Goal: Navigation & Orientation: Find specific page/section

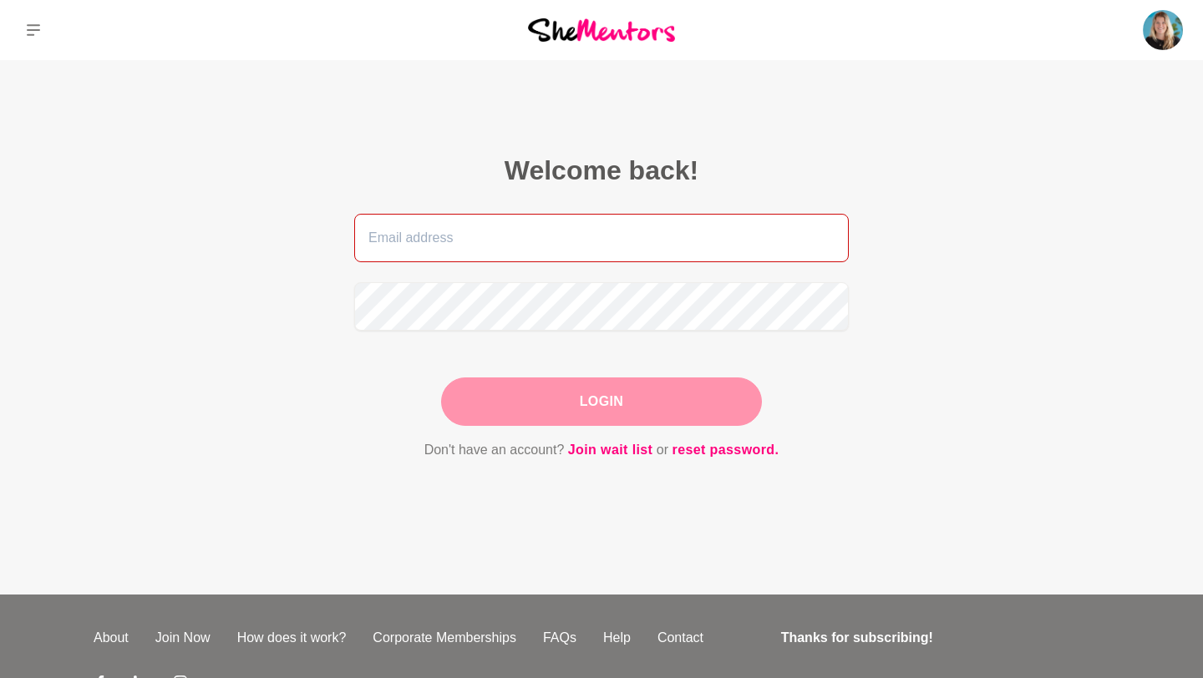
click at [413, 224] on input "email" at bounding box center [601, 238] width 494 height 48
type input "[EMAIL_ADDRESS][DOMAIN_NAME]"
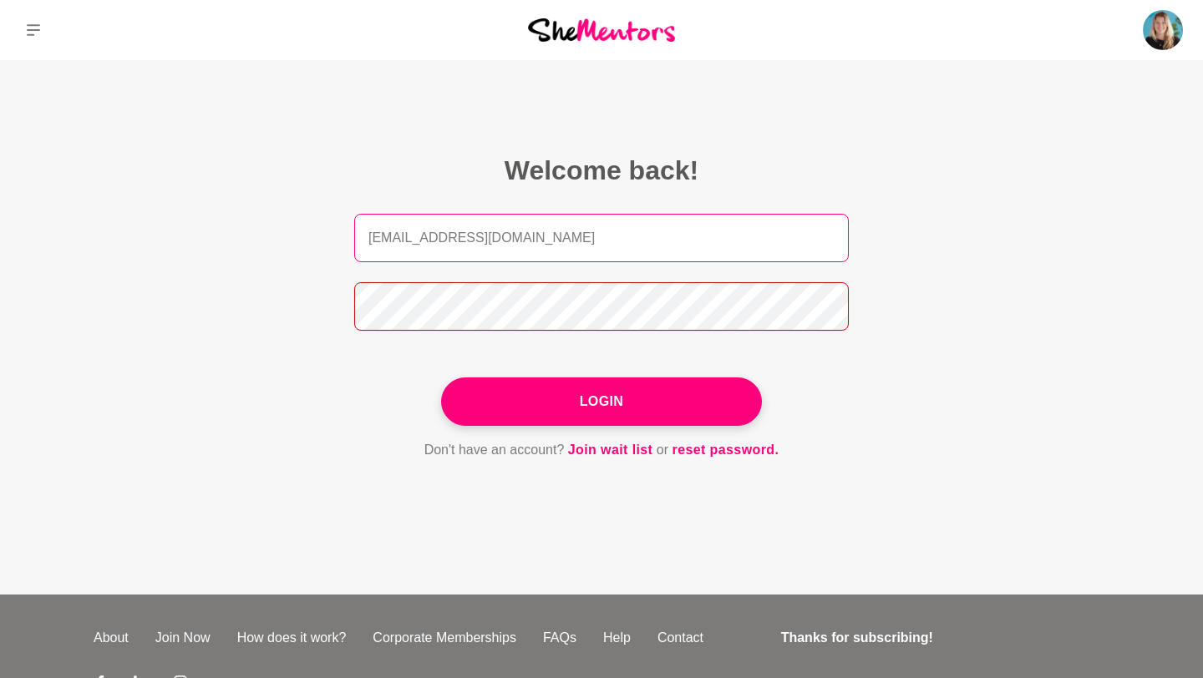
click at [441, 378] on button "Login" at bounding box center [601, 402] width 321 height 48
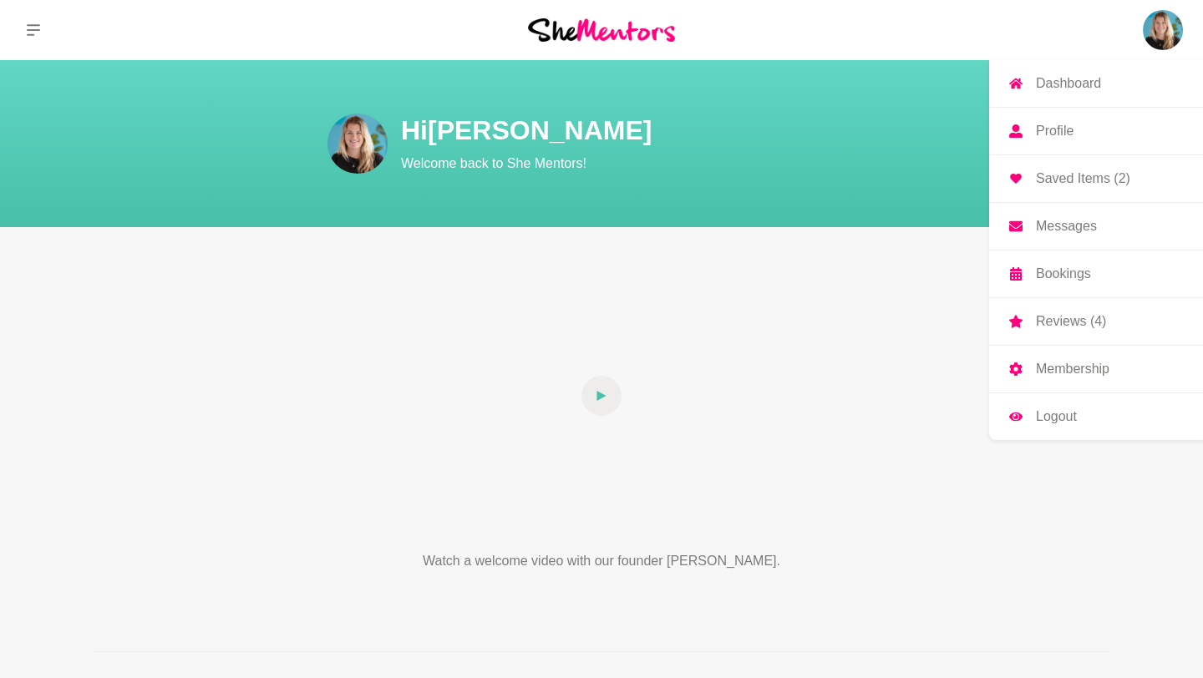
click at [1163, 30] on img at bounding box center [1163, 30] width 40 height 40
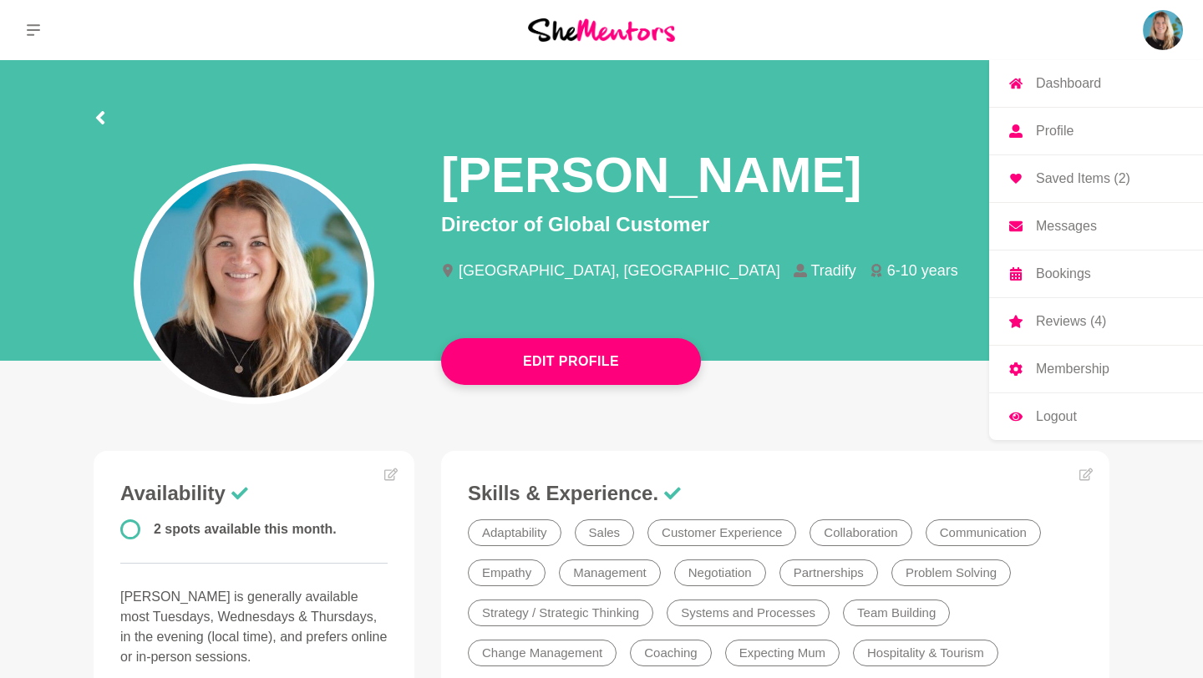
click at [1092, 226] on p "Messages" at bounding box center [1066, 226] width 61 height 13
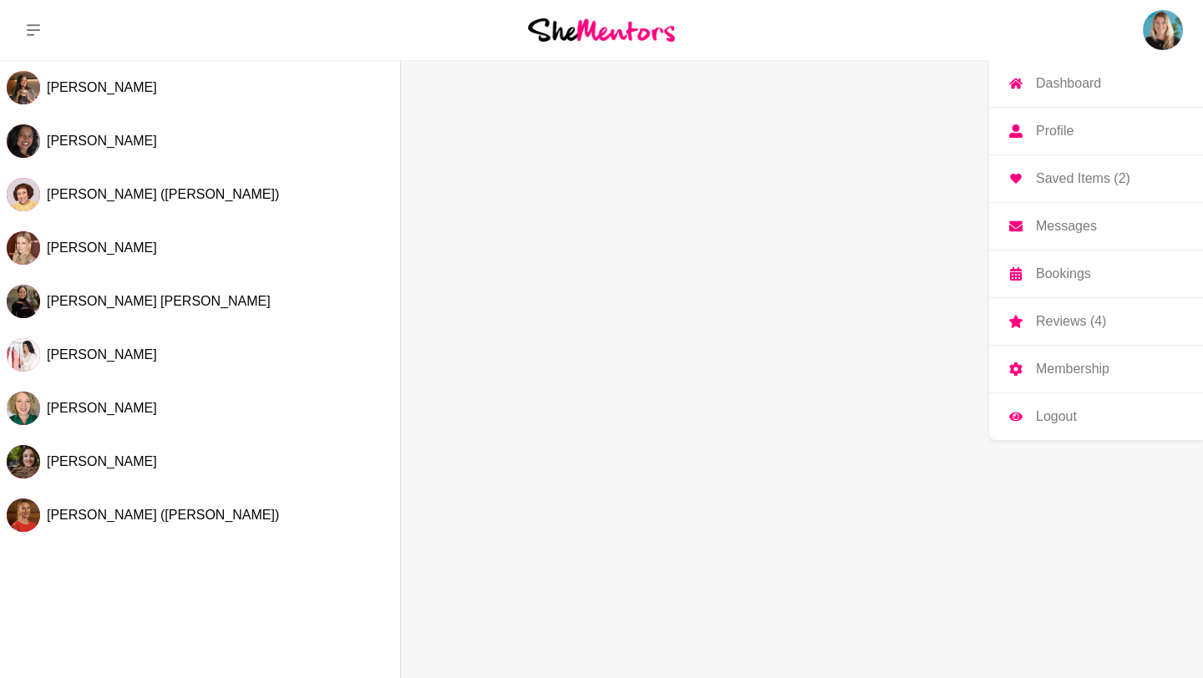
click at [1155, 41] on img at bounding box center [1163, 30] width 40 height 40
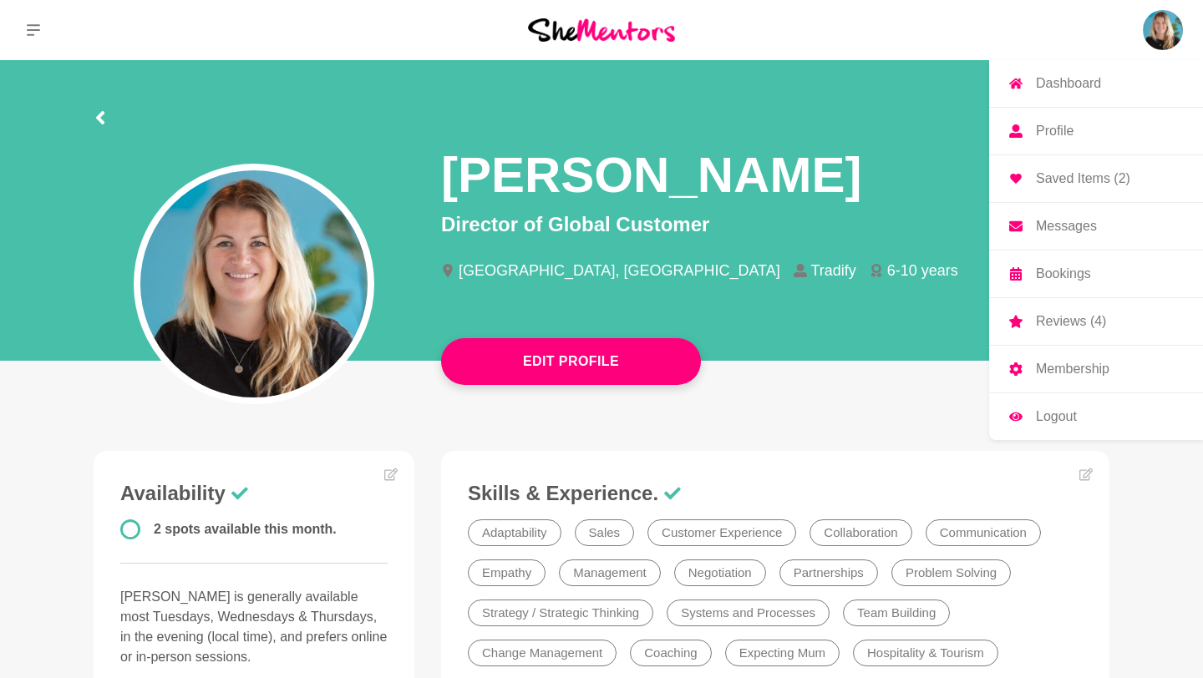
click at [1062, 273] on p "Bookings" at bounding box center [1063, 273] width 55 height 13
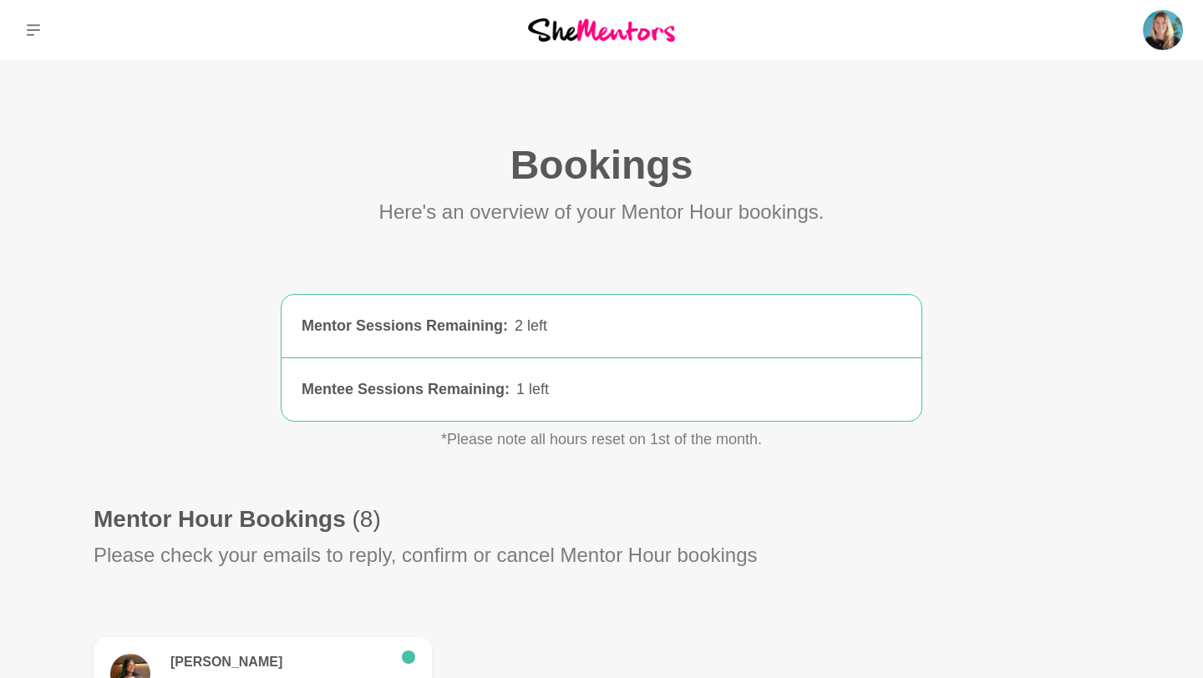
click at [532, 36] on img at bounding box center [601, 29] width 147 height 23
